Goal: Task Accomplishment & Management: Use online tool/utility

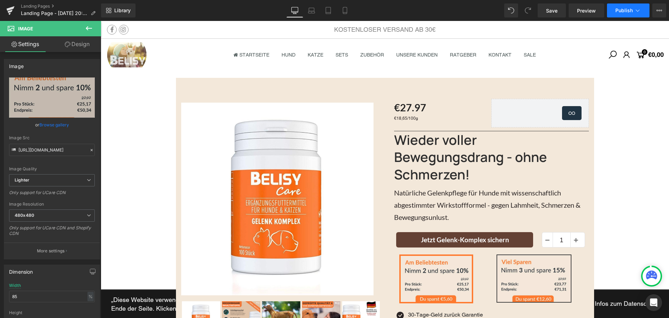
click at [630, 12] on span "Publish" at bounding box center [624, 11] width 17 height 6
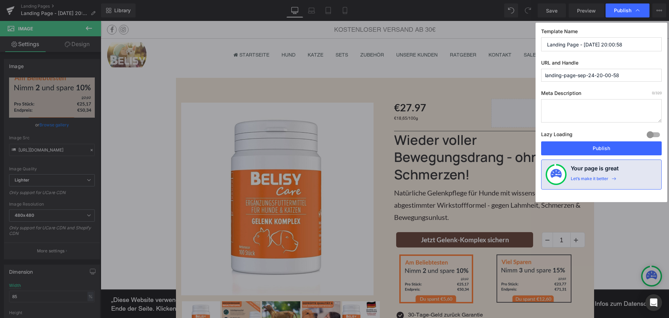
click at [598, 75] on input "landing-page-sep-24-20-00-58" at bounding box center [601, 75] width 121 height 13
type input "gelenk-komplex-hunde"
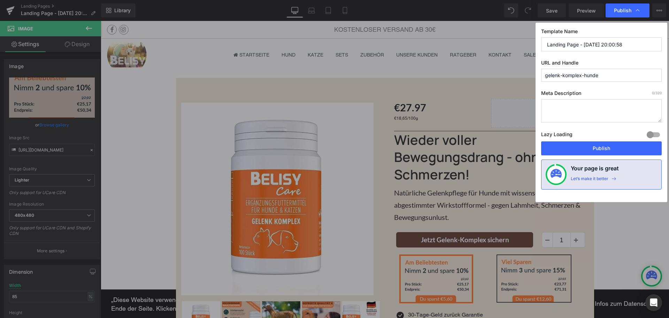
click at [601, 44] on input "Landing Page - [DATE] 20:00:58" at bounding box center [601, 44] width 121 height 14
click at [630, 38] on input "Landing Page - [DATE] 20:00:58" at bounding box center [601, 44] width 121 height 14
click at [634, 45] on input "Landing Page - [DATE] 20:00:58" at bounding box center [601, 44] width 121 height 14
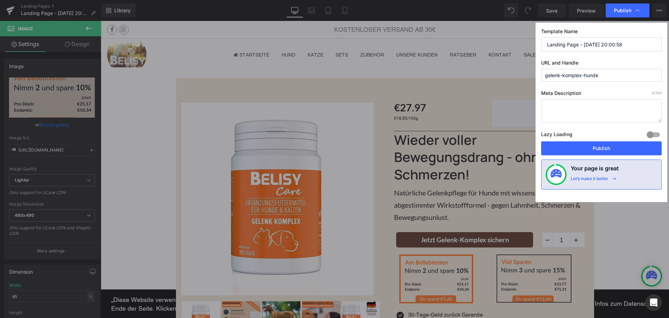
drag, startPoint x: 624, startPoint y: 43, endPoint x: 585, endPoint y: 46, distance: 39.5
click at [585, 46] on input "Landing Page - [DATE] 20:00:58" at bounding box center [601, 44] width 121 height 14
type input "Landing Page - Gelenk Komplex"
click at [605, 151] on button "Publish" at bounding box center [601, 148] width 121 height 14
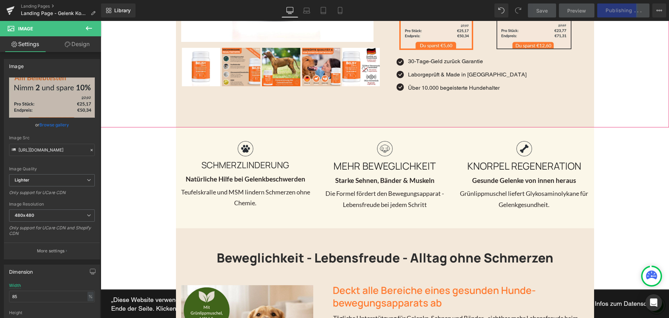
scroll to position [314, 0]
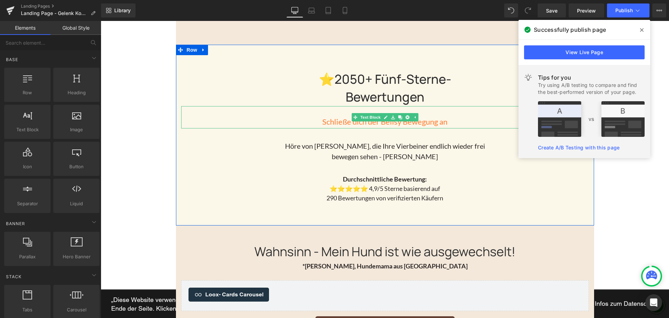
scroll to position [872, 0]
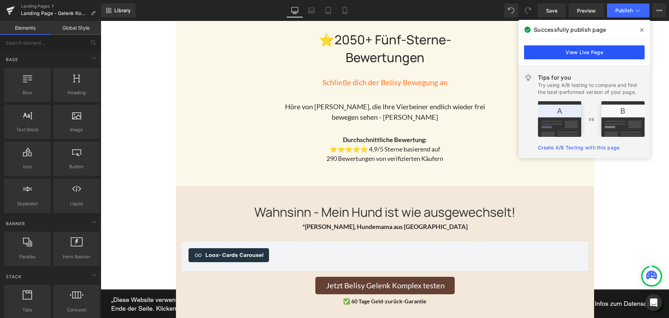
click at [612, 50] on link "View Live Page" at bounding box center [584, 52] width 121 height 14
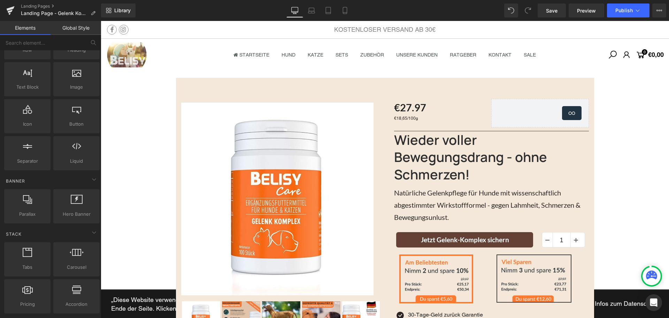
scroll to position [0, 0]
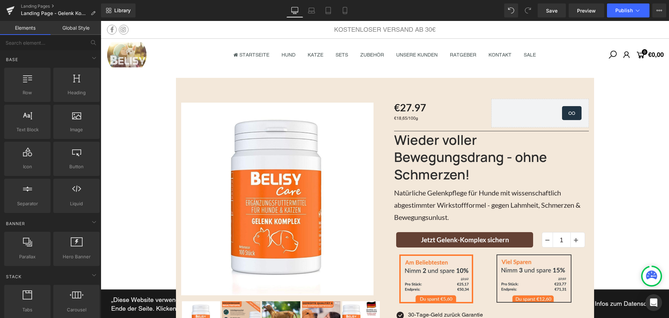
click at [63, 27] on link "Global Style" at bounding box center [76, 28] width 51 height 14
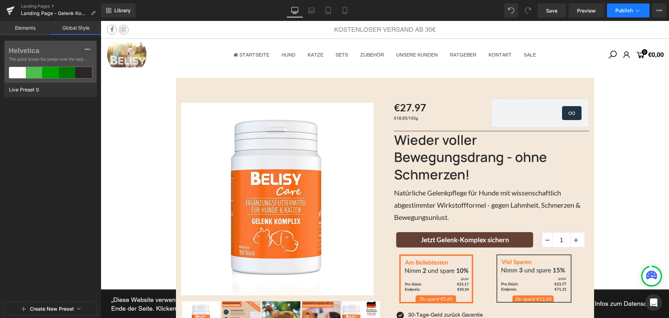
click at [645, 6] on button "Publish" at bounding box center [628, 10] width 43 height 14
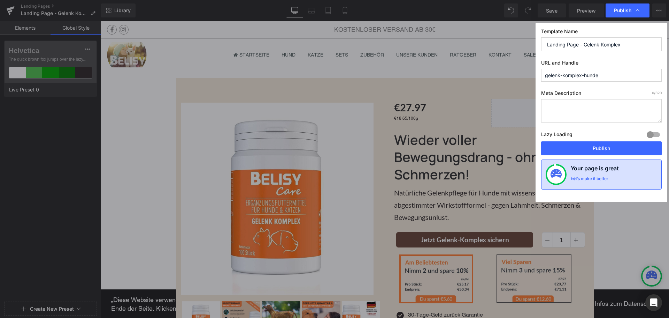
click at [587, 181] on div "Let’s make it better" at bounding box center [590, 180] width 38 height 9
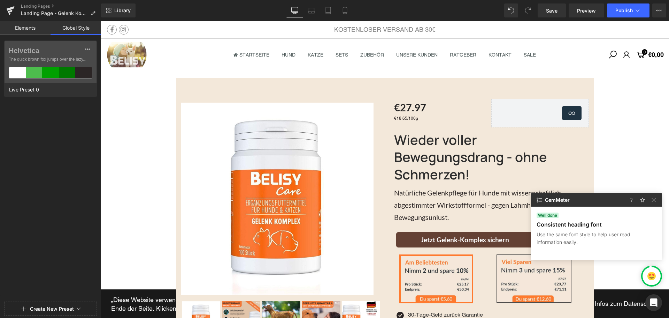
click at [654, 272] on img at bounding box center [652, 276] width 8 height 8
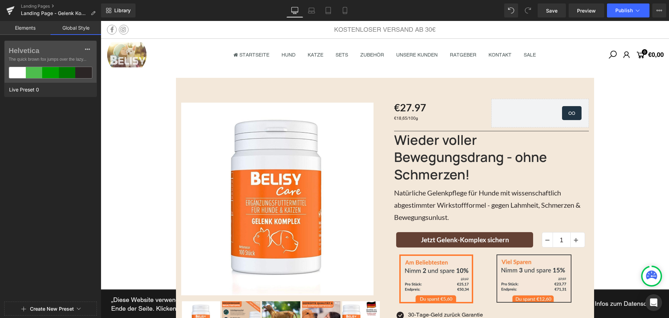
click at [654, 272] on icon at bounding box center [651, 274] width 11 height 9
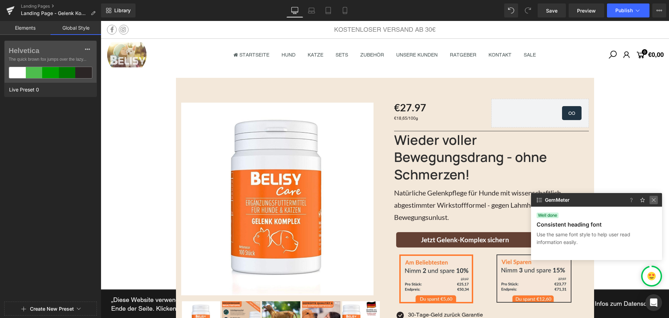
click at [654, 198] on img at bounding box center [654, 200] width 8 height 8
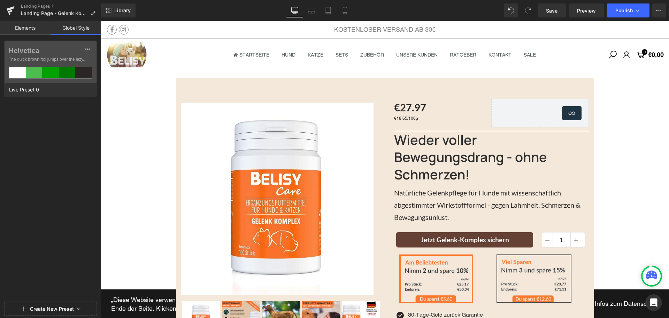
click at [653, 273] on icon at bounding box center [651, 274] width 11 height 9
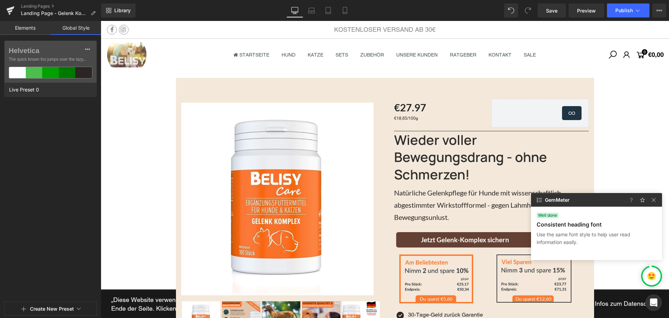
click at [545, 201] on p at bounding box center [538, 200] width 14 height 14
click at [542, 202] on img at bounding box center [540, 200] width 8 height 8
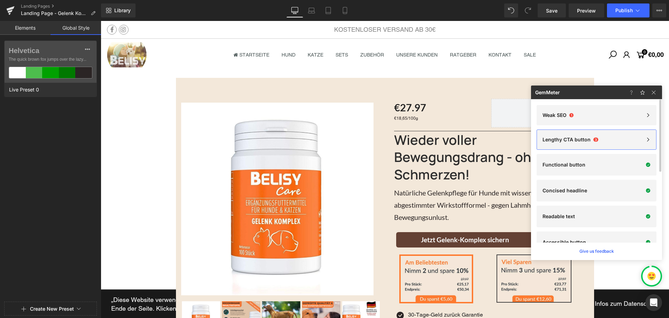
click at [598, 137] on div "Lengthy CTA button 3" at bounding box center [597, 140] width 108 height 6
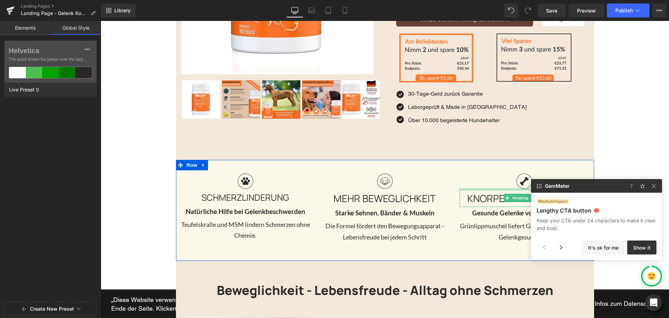
scroll to position [209, 0]
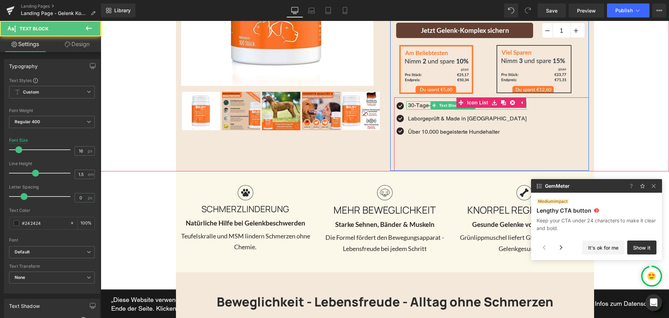
click at [408, 104] on p "30-Tage-Geld zurück Garantie" at bounding box center [467, 105] width 119 height 8
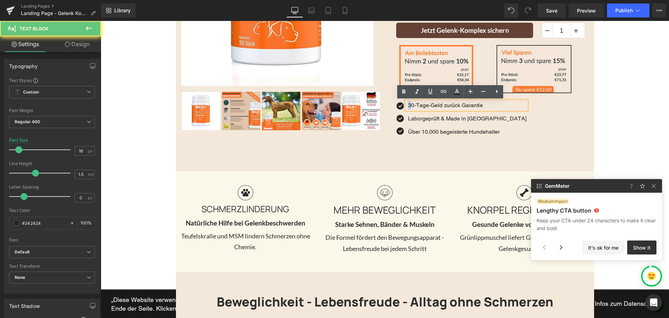
click at [408, 104] on p "30-Tage-Geld zurück Garantie" at bounding box center [467, 105] width 119 height 8
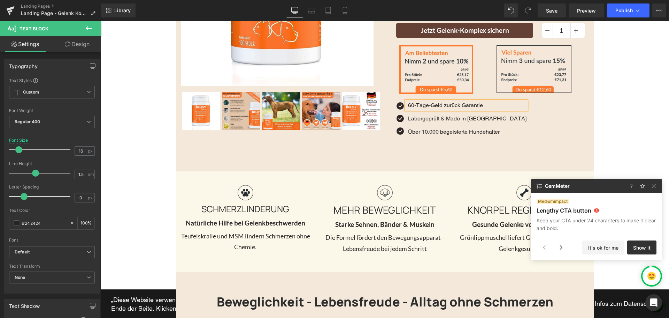
click at [629, 112] on div "Sale Off (P) Image Row 41px ‹" at bounding box center [385, 20] width 569 height 303
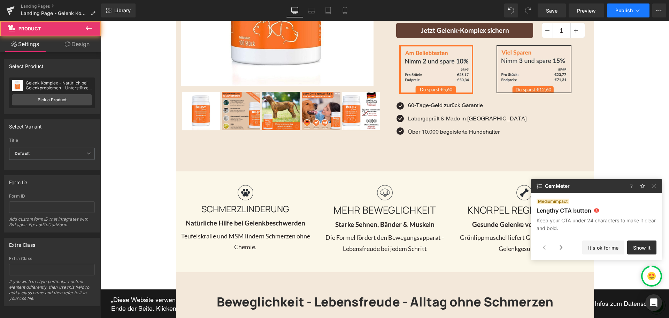
click at [621, 9] on span "Publish" at bounding box center [624, 11] width 17 height 6
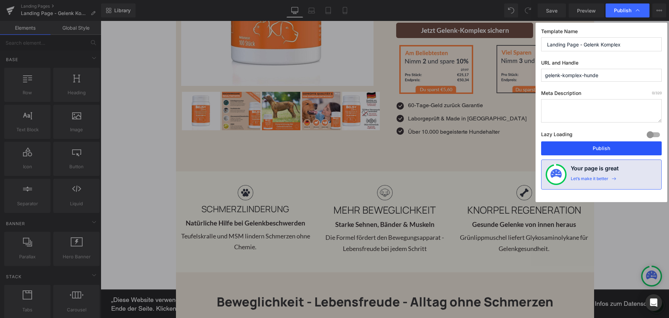
click at [592, 150] on button "Publish" at bounding box center [601, 148] width 121 height 14
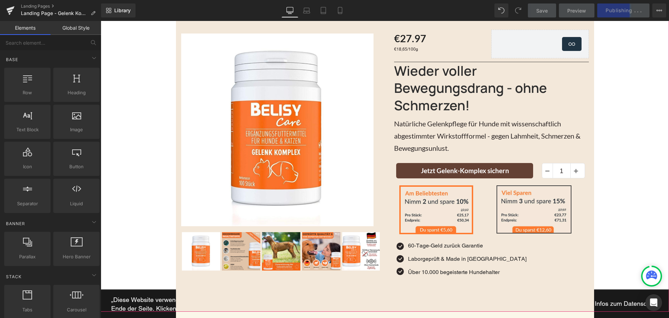
scroll to position [0, 0]
